Goal: Task Accomplishment & Management: Manage account settings

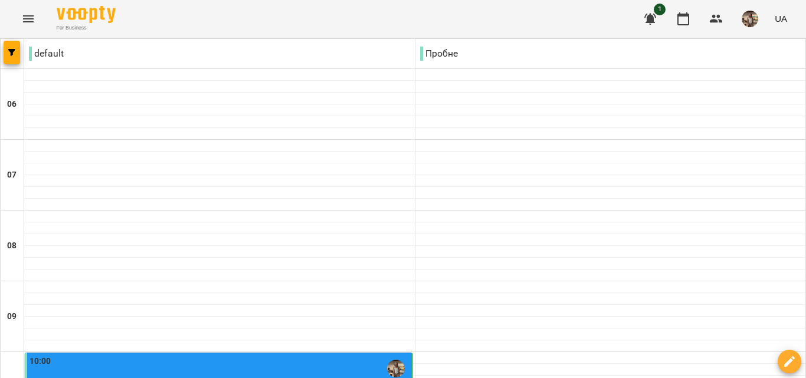
scroll to position [708, 0]
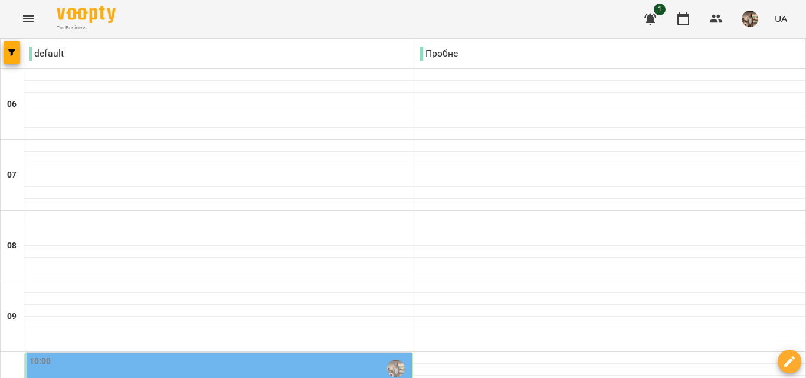
scroll to position [531, 0]
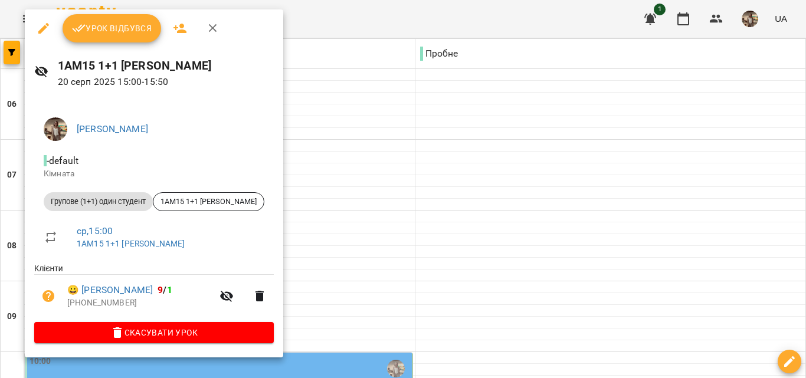
click at [119, 21] on span "Урок відбувся" at bounding box center [112, 28] width 80 height 14
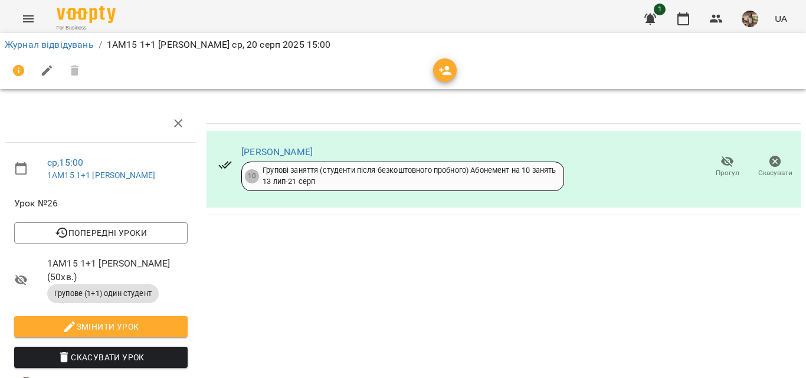
click at [28, 23] on icon "Menu" at bounding box center [28, 19] width 14 height 14
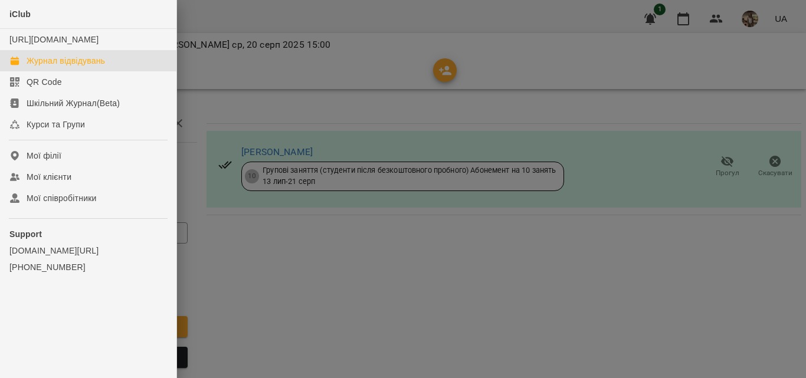
click at [61, 67] on div "Журнал відвідувань" at bounding box center [66, 61] width 78 height 12
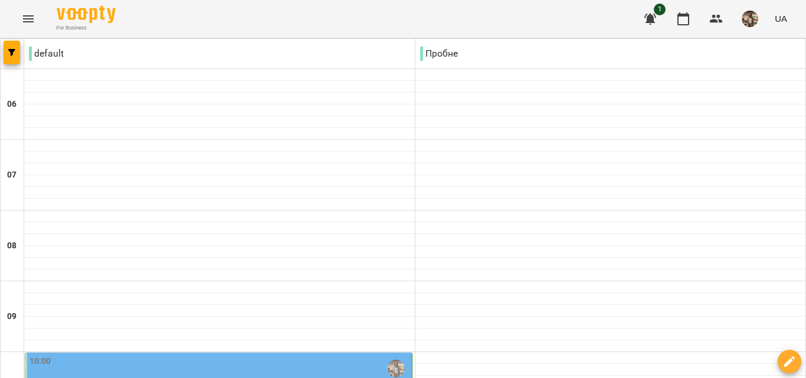
scroll to position [177, 0]
click at [392, 360] on img "Куньчик Оксана Святославівна" at bounding box center [396, 369] width 18 height 18
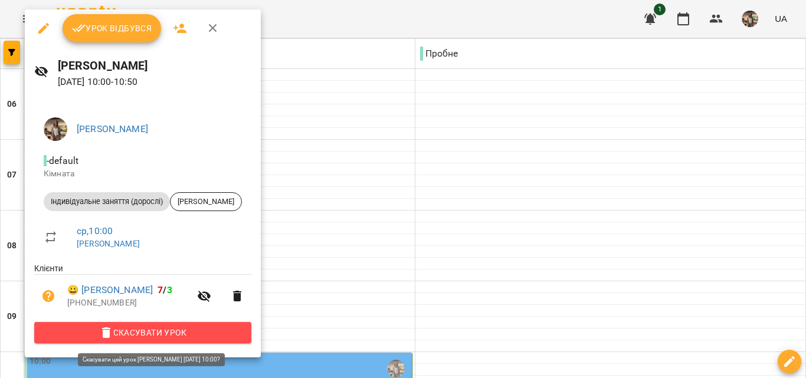
click at [165, 335] on span "Скасувати Урок" at bounding box center [143, 333] width 198 height 14
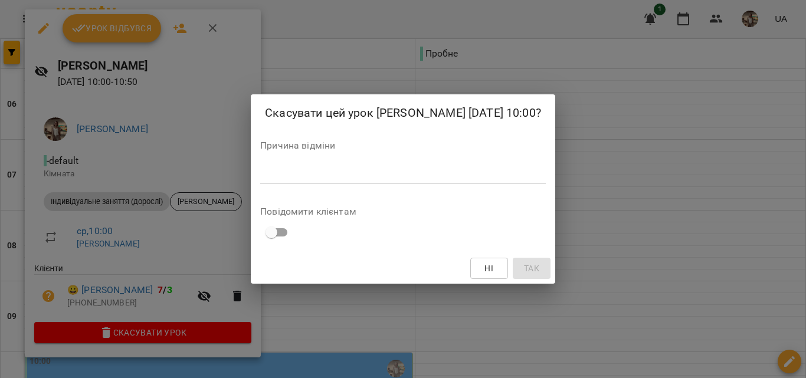
click at [384, 169] on textarea at bounding box center [403, 173] width 286 height 11
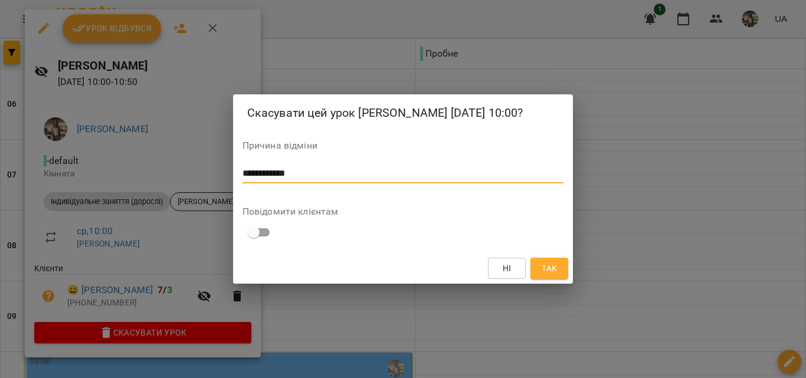
type textarea "**********"
click at [550, 271] on span "Так" at bounding box center [549, 268] width 15 height 14
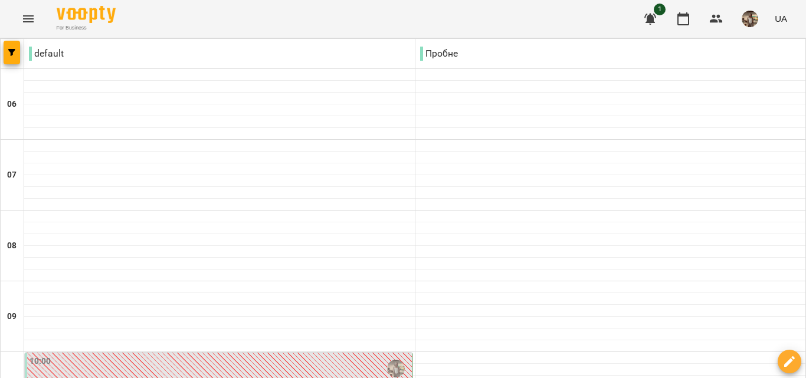
scroll to position [59, 0]
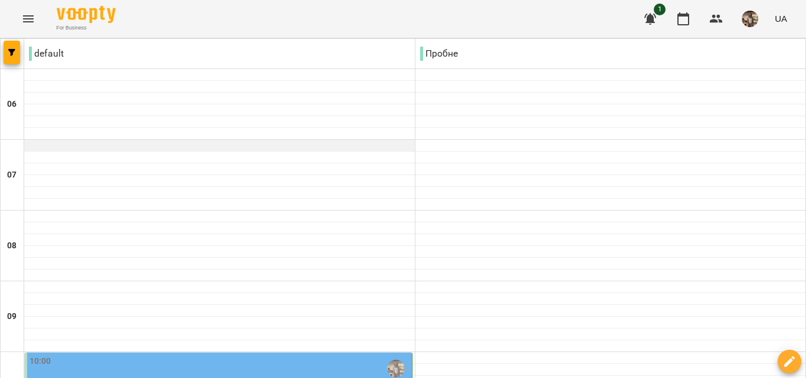
scroll to position [177, 0]
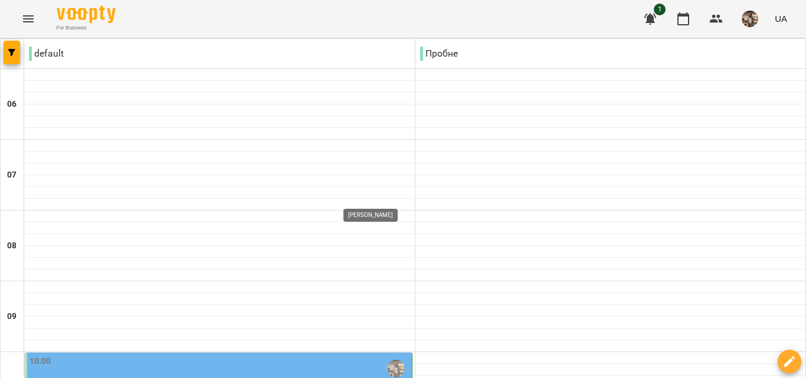
click at [390, 360] on img "Куньчик Оксана Святославівна" at bounding box center [396, 369] width 18 height 18
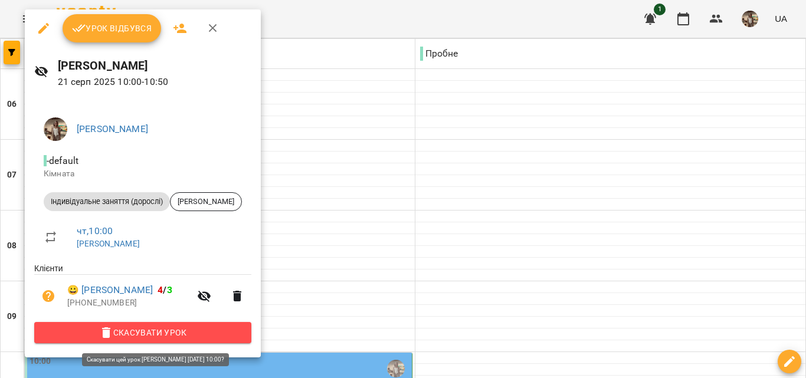
click at [216, 335] on span "Скасувати Урок" at bounding box center [143, 333] width 198 height 14
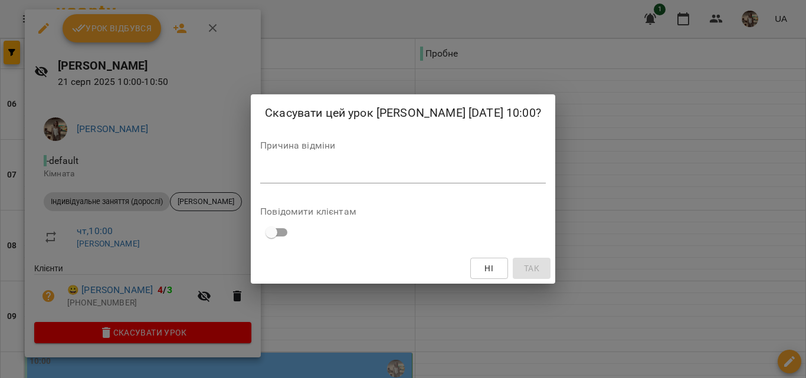
click at [414, 172] on textarea at bounding box center [403, 173] width 286 height 11
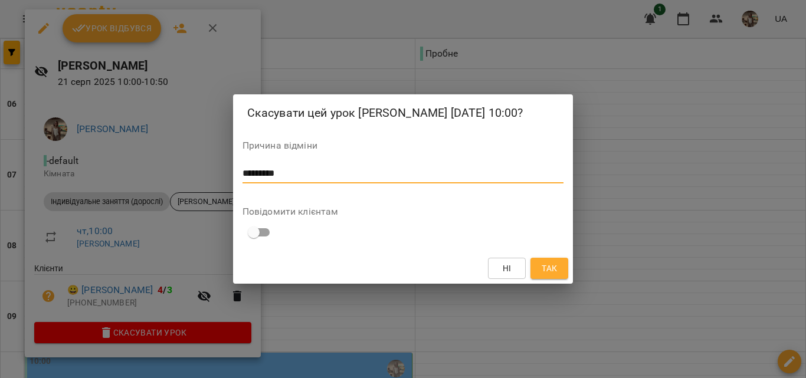
type textarea "*********"
click at [559, 276] on button "Так" at bounding box center [550, 268] width 38 height 21
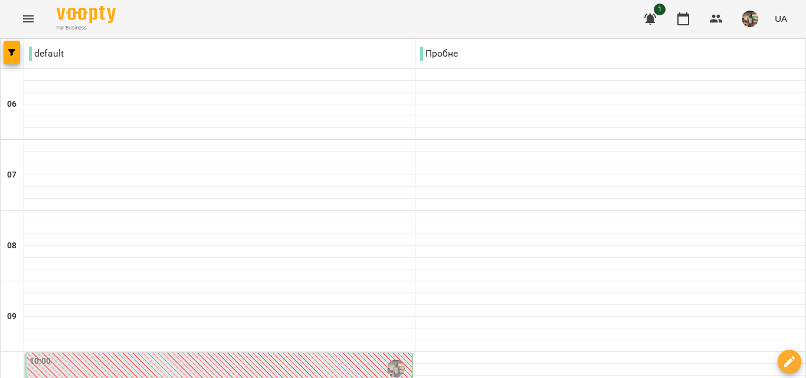
scroll to position [649, 0]
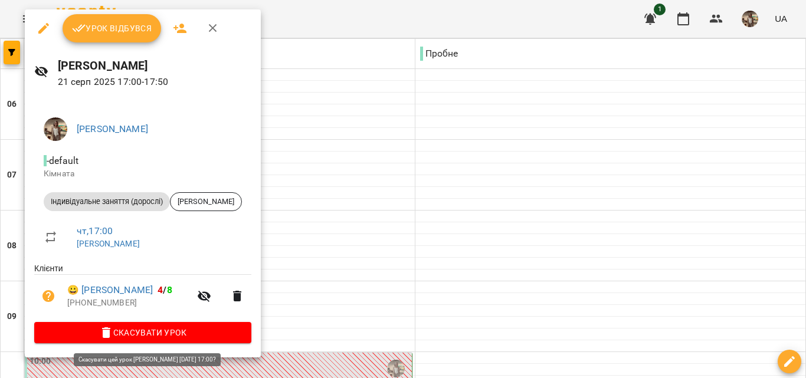
click at [168, 343] on button "Скасувати Урок" at bounding box center [142, 332] width 217 height 21
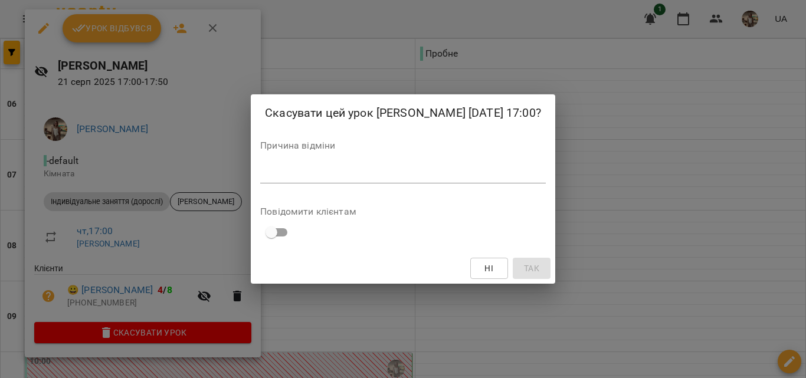
click at [375, 166] on div "*" at bounding box center [403, 174] width 286 height 19
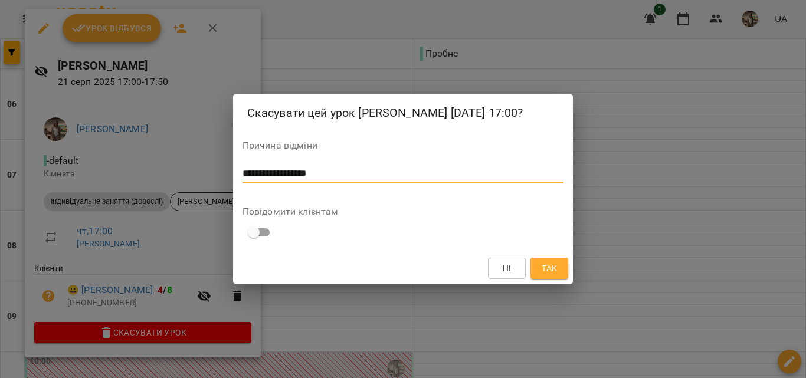
type textarea "**********"
click at [538, 268] on button "Так" at bounding box center [550, 268] width 38 height 21
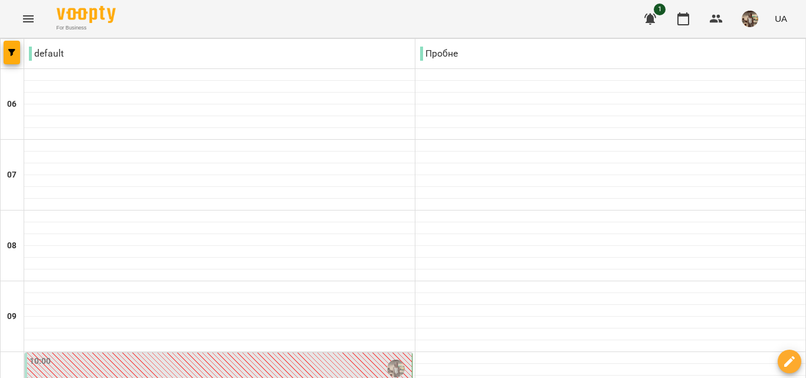
scroll to position [354, 0]
